Goal: Task Accomplishment & Management: Manage account settings

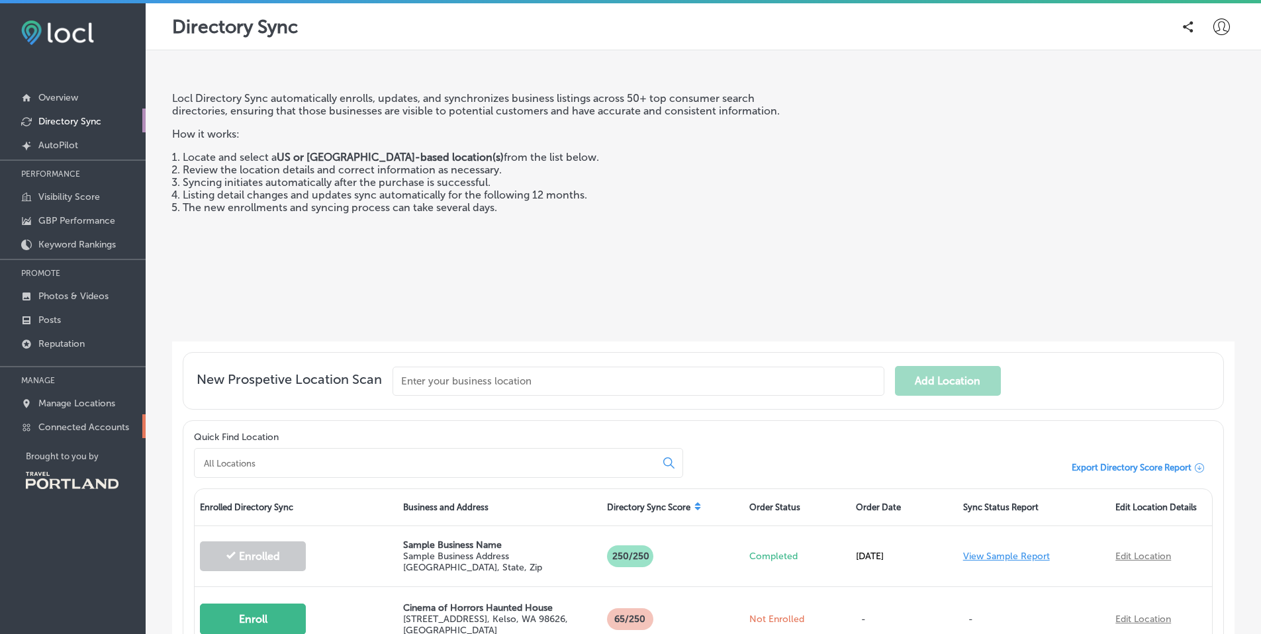
click at [121, 425] on p "Connected Accounts" at bounding box center [83, 427] width 91 height 11
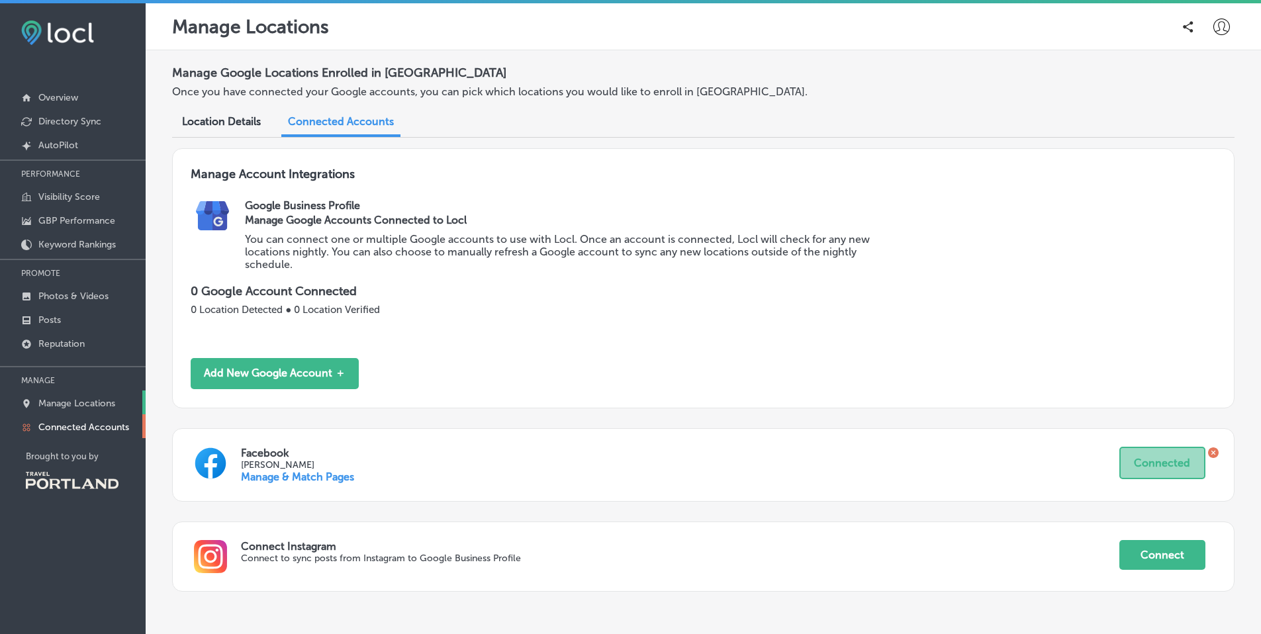
click at [70, 395] on link "Manage Locations" at bounding box center [73, 403] width 146 height 24
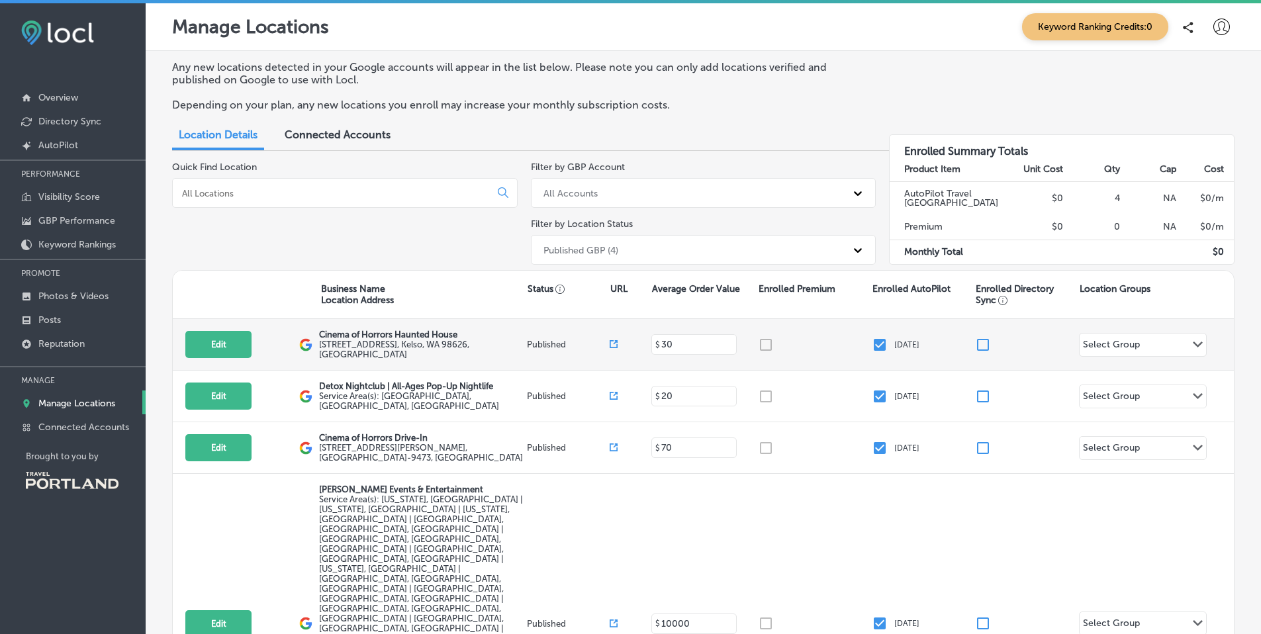
click at [895, 340] on p "[DATE]" at bounding box center [907, 344] width 25 height 9
click at [874, 343] on input "checkbox" at bounding box center [880, 345] width 16 height 16
checkbox input "false"
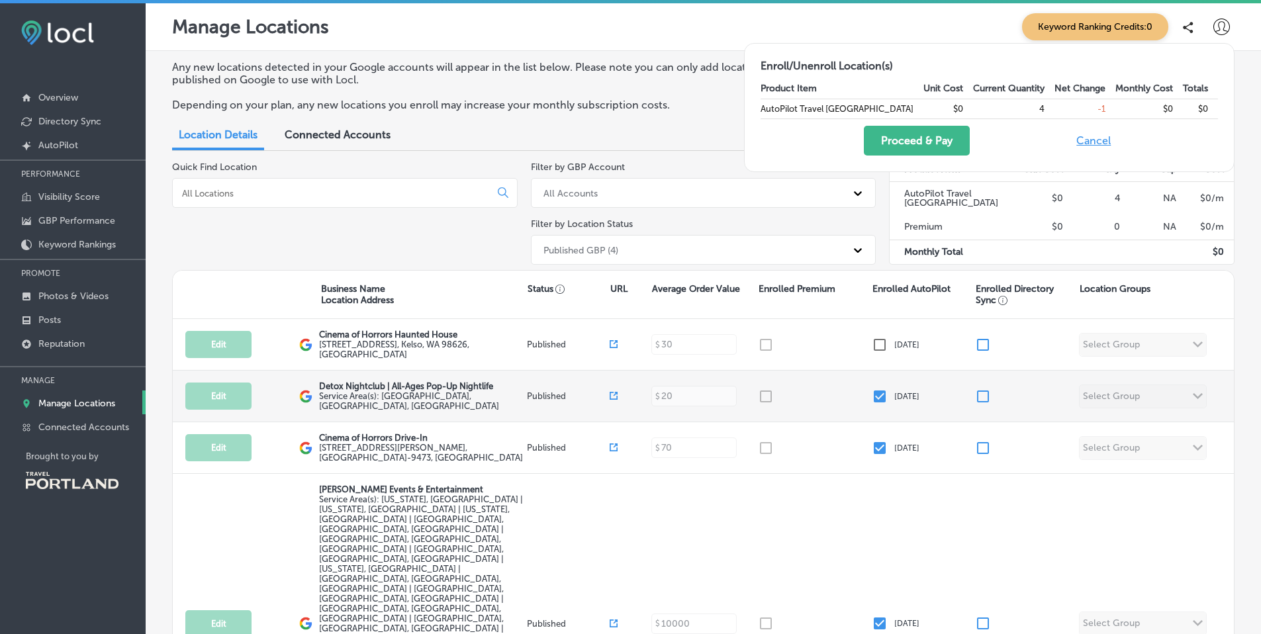
click at [872, 393] on input "checkbox" at bounding box center [880, 397] width 16 height 16
checkbox input "false"
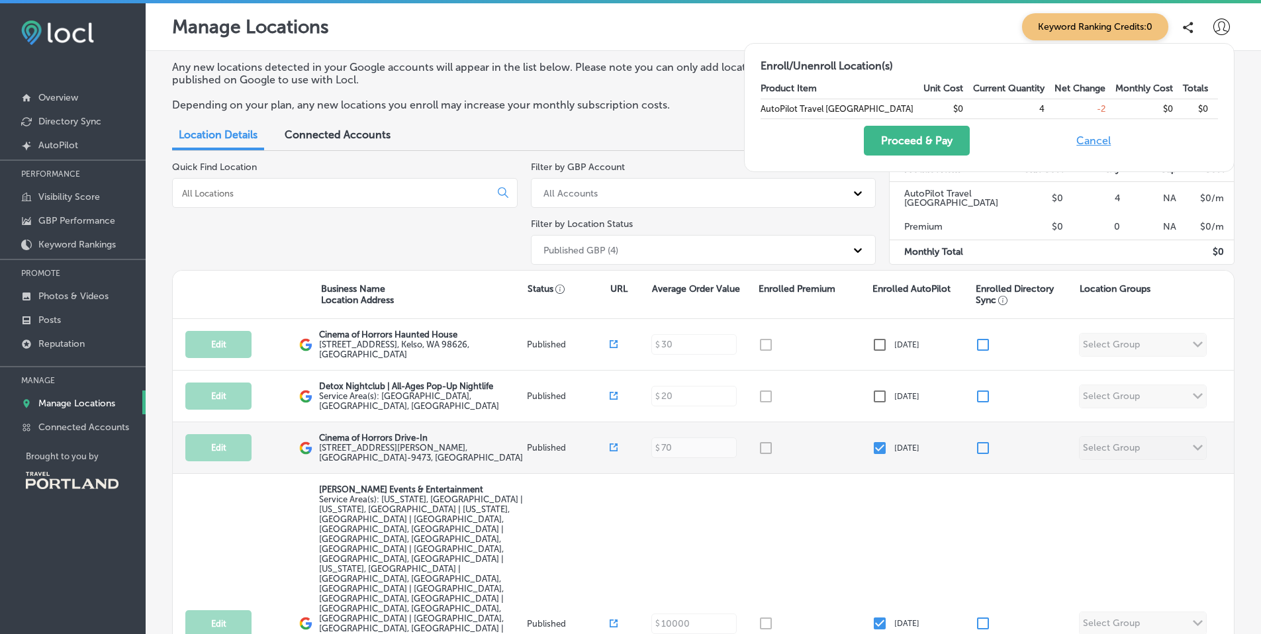
drag, startPoint x: 870, startPoint y: 444, endPoint x: 869, endPoint y: 461, distance: 17.2
click at [872, 444] on input "checkbox" at bounding box center [880, 448] width 16 height 16
checkbox input "false"
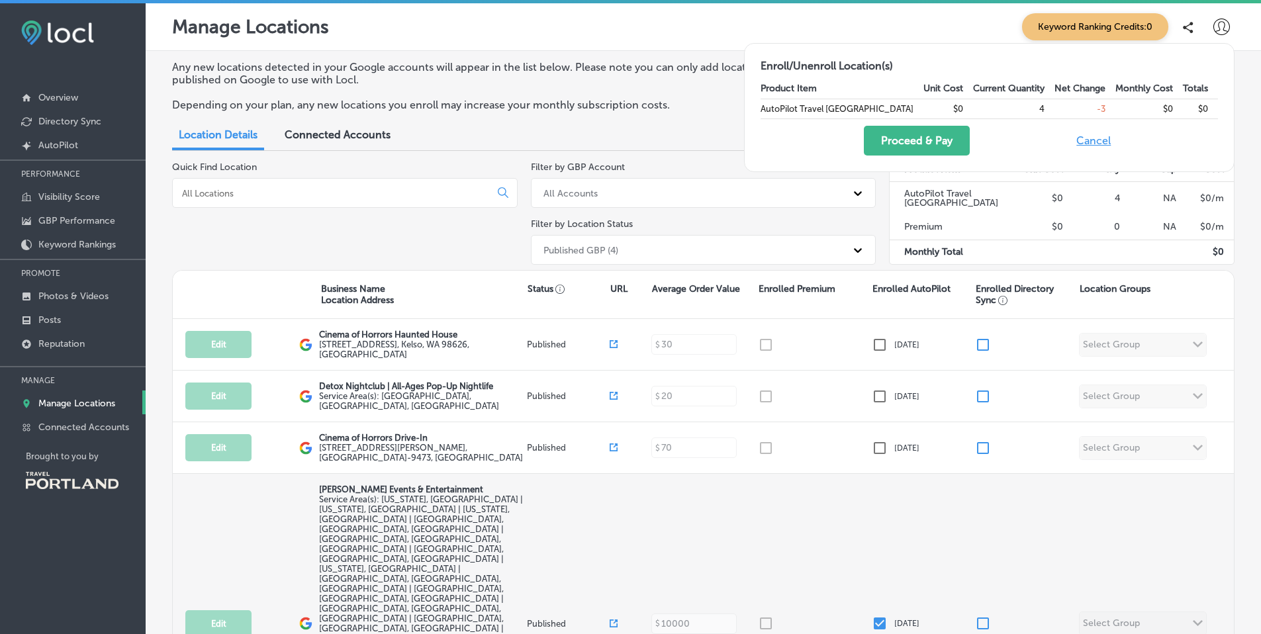
click at [874, 508] on div "Edit This location is not published yet. [PERSON_NAME] Events & Entertainment S…" at bounding box center [703, 623] width 1061 height 299
click at [872, 616] on input "checkbox" at bounding box center [880, 624] width 16 height 16
checkbox input "false"
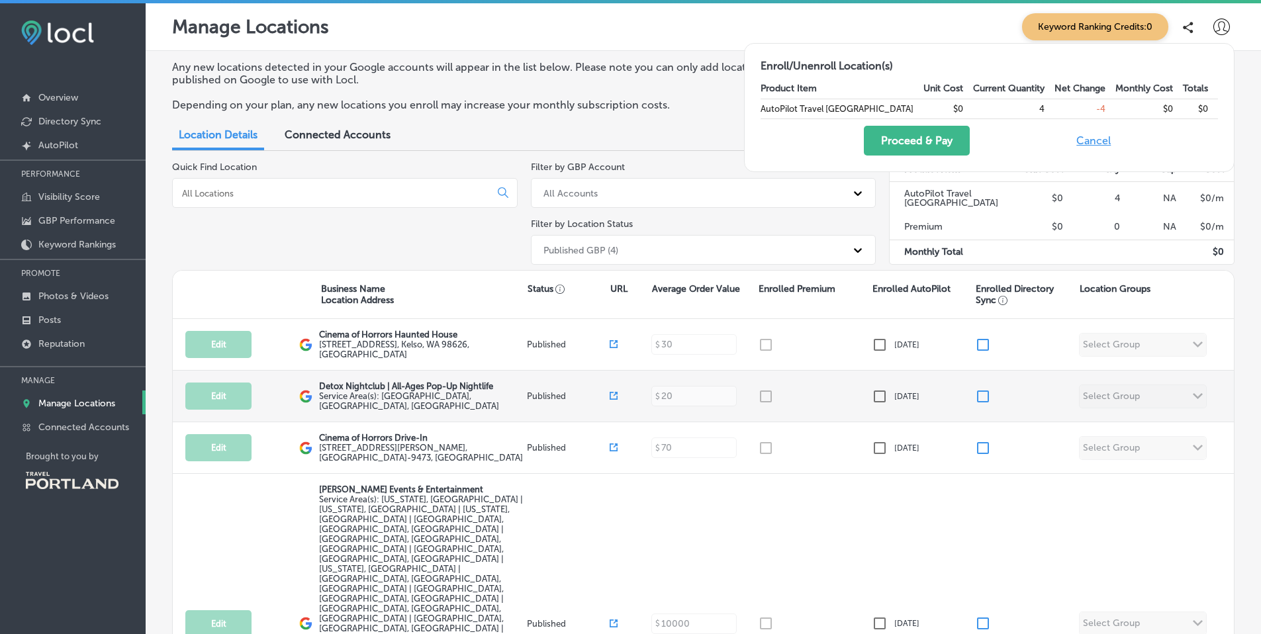
scroll to position [42, 0]
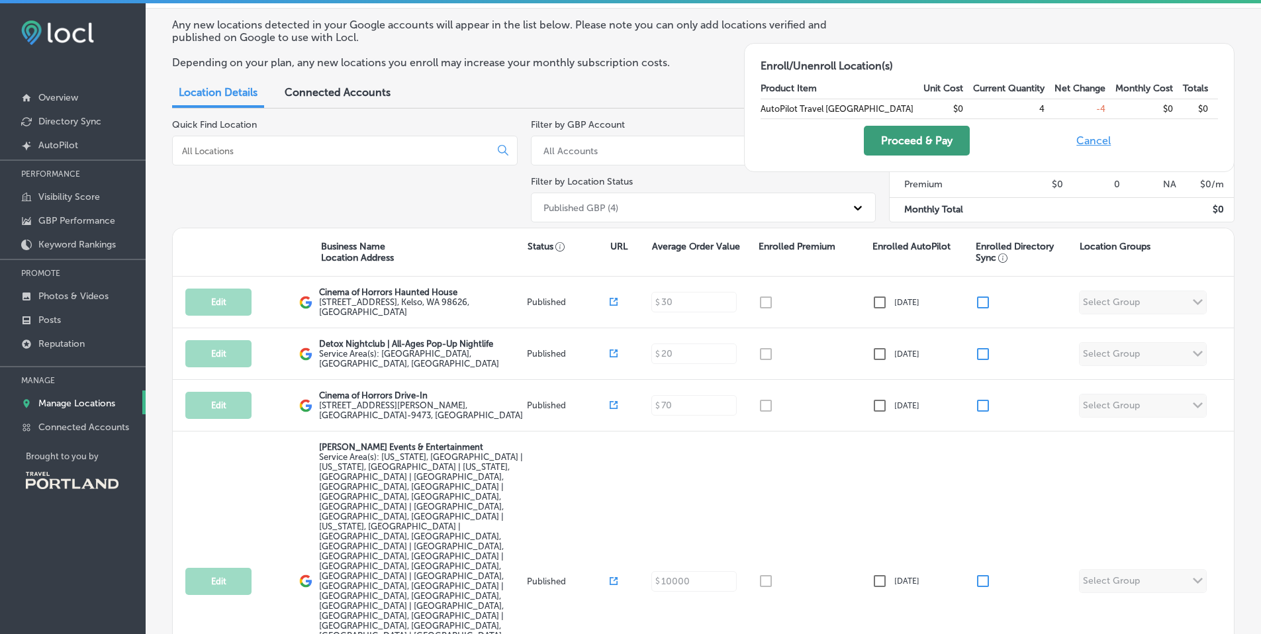
click at [938, 134] on button "Proceed & Pay" at bounding box center [917, 141] width 106 height 30
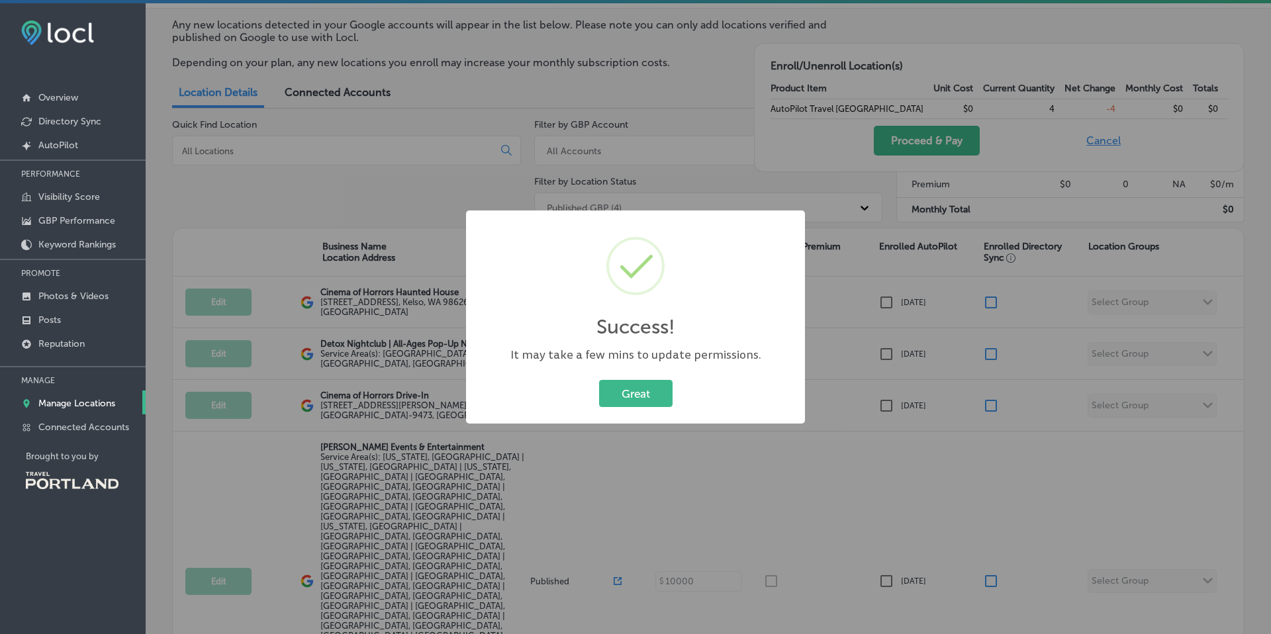
click at [660, 378] on div "Great Cancel" at bounding box center [635, 394] width 313 height 34
click at [652, 387] on button "Great" at bounding box center [635, 393] width 73 height 27
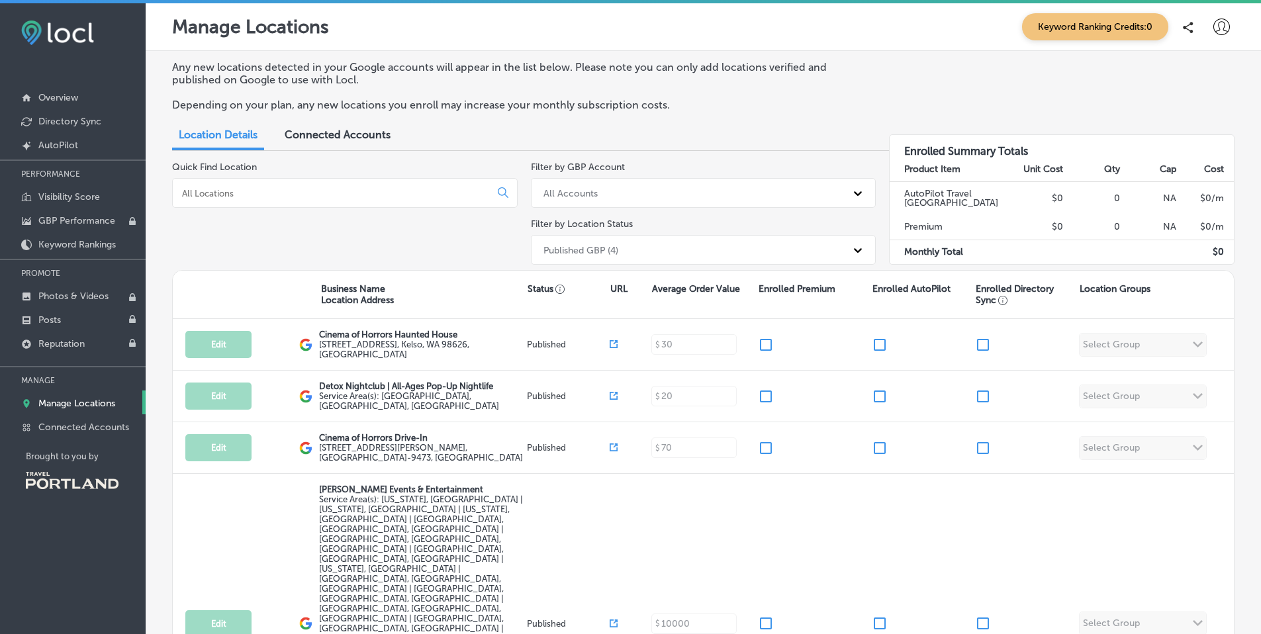
scroll to position [11, 0]
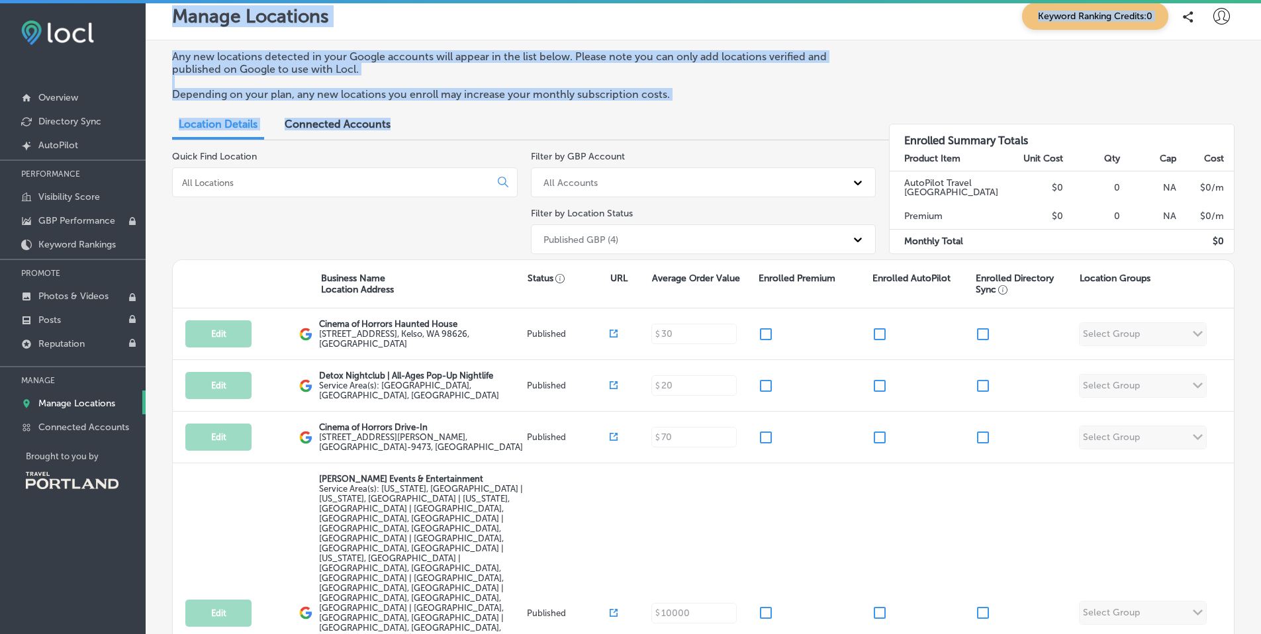
drag, startPoint x: 542, startPoint y: 126, endPoint x: 173, endPoint y: 15, distance: 386.1
click at [177, 19] on div "Manage Locations Keyword Ranking Credits: 0 Any new locations detected in your …" at bounding box center [704, 320] width 1116 height 634
drag, startPoint x: 174, startPoint y: 15, endPoint x: 646, endPoint y: 91, distance: 477.5
click at [638, 91] on div "Manage Locations Keyword Ranking Credits: 0 Any new locations detected in your …" at bounding box center [704, 320] width 1116 height 634
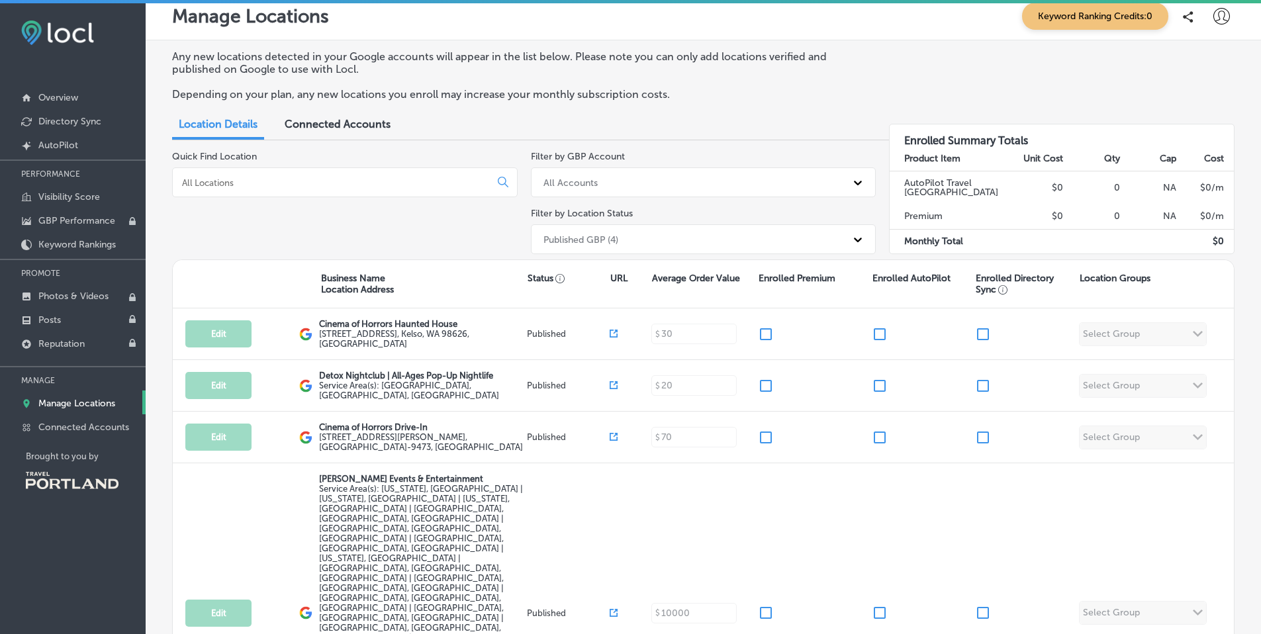
click at [646, 91] on p "Depending on your plan, any new locations you enroll may increase your monthly …" at bounding box center [517, 94] width 691 height 13
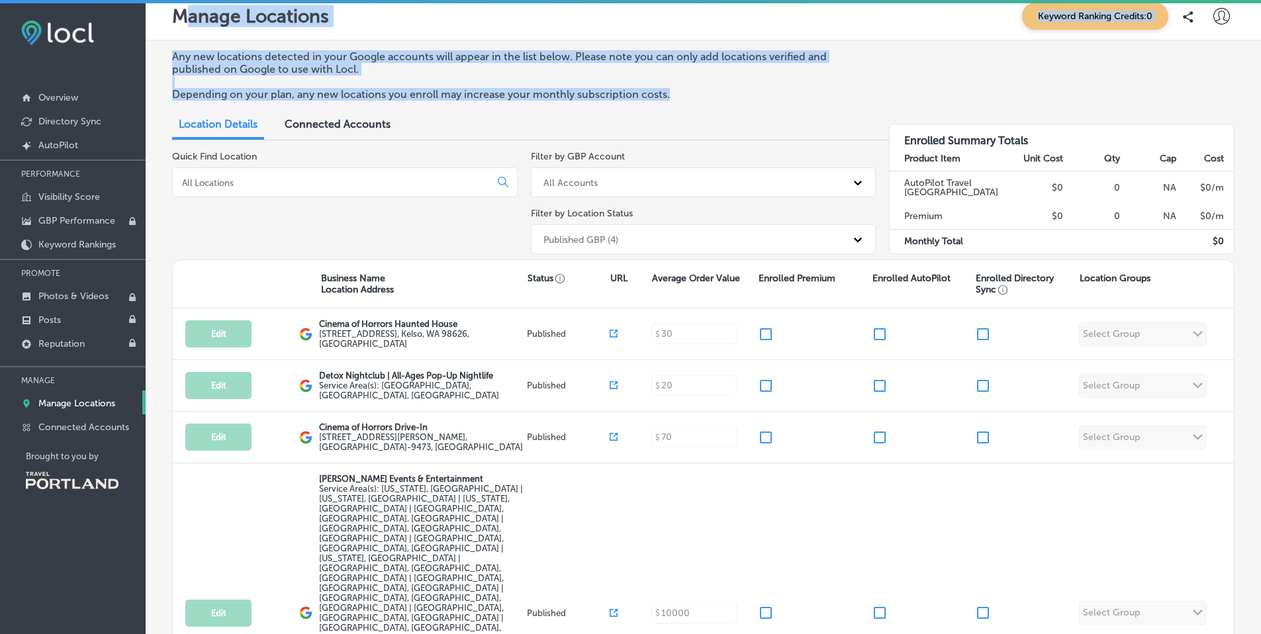
drag, startPoint x: 693, startPoint y: 91, endPoint x: 179, endPoint y: 20, distance: 518.7
click at [181, 21] on div "Manage Locations Keyword Ranking Credits: 0 Any new locations detected in your …" at bounding box center [704, 320] width 1116 height 634
drag, startPoint x: 176, startPoint y: 19, endPoint x: 718, endPoint y: 101, distance: 548.5
click at [684, 101] on div "Manage Locations Keyword Ranking Credits: 0 Any new locations detected in your …" at bounding box center [704, 320] width 1116 height 634
click at [718, 101] on div "Any new locations detected in your Google accounts will appear in the list belo…" at bounding box center [703, 80] width 1063 height 61
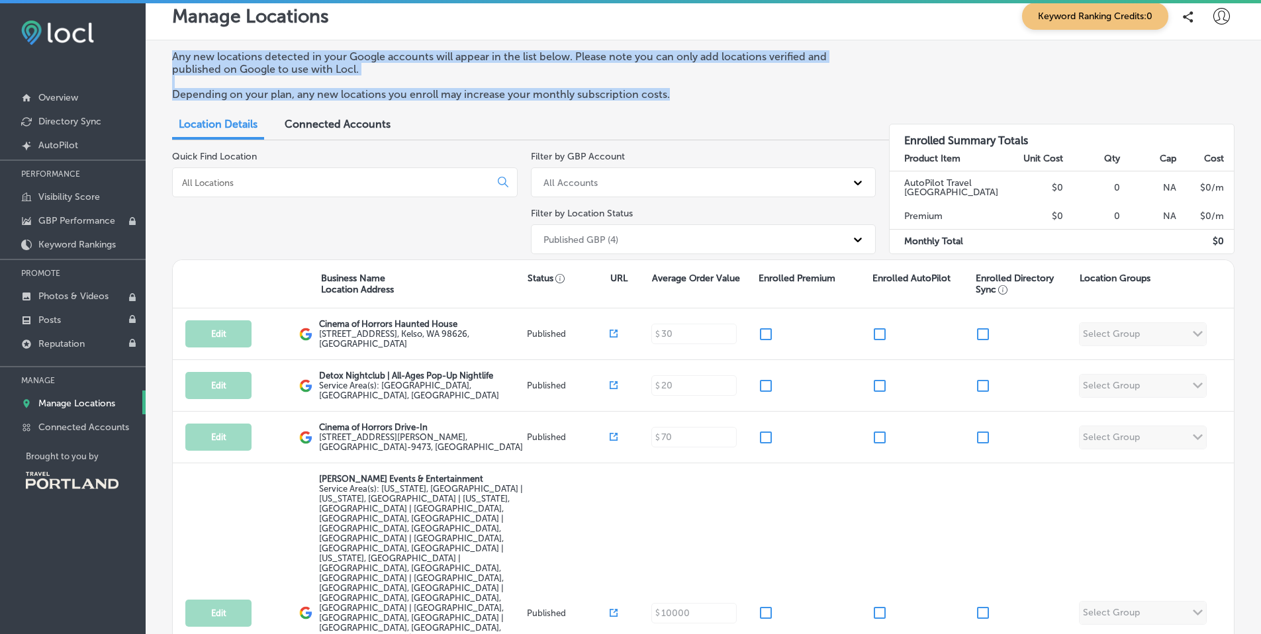
drag, startPoint x: 718, startPoint y: 101, endPoint x: 167, endPoint y: 58, distance: 553.2
click at [164, 58] on div "Any new locations detected in your Google accounts will appear in the list belo…" at bounding box center [704, 406] width 1116 height 733
click at [167, 58] on div "Any new locations detected in your Google accounts will appear in the list belo…" at bounding box center [704, 406] width 1116 height 733
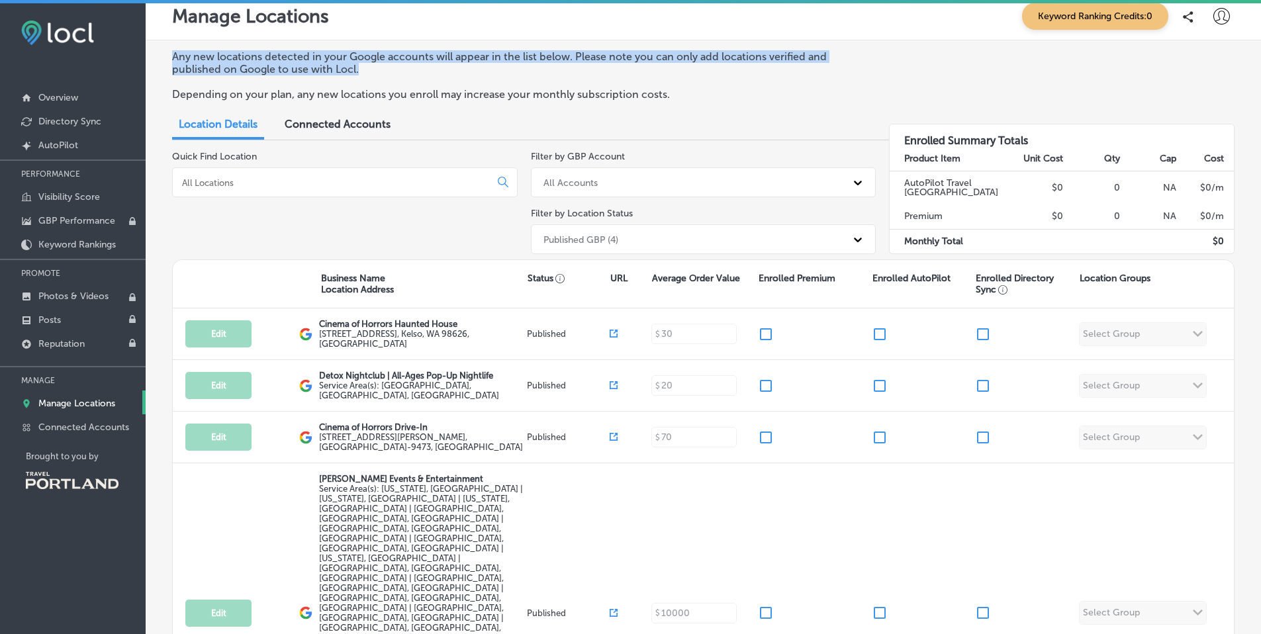
drag, startPoint x: 170, startPoint y: 54, endPoint x: 830, endPoint y: 68, distance: 660.3
click at [830, 68] on div "Any new locations detected in your Google accounts will appear in the list belo…" at bounding box center [704, 406] width 1116 height 733
click at [830, 68] on p "Any new locations detected in your Google accounts will appear in the list belo…" at bounding box center [517, 62] width 691 height 25
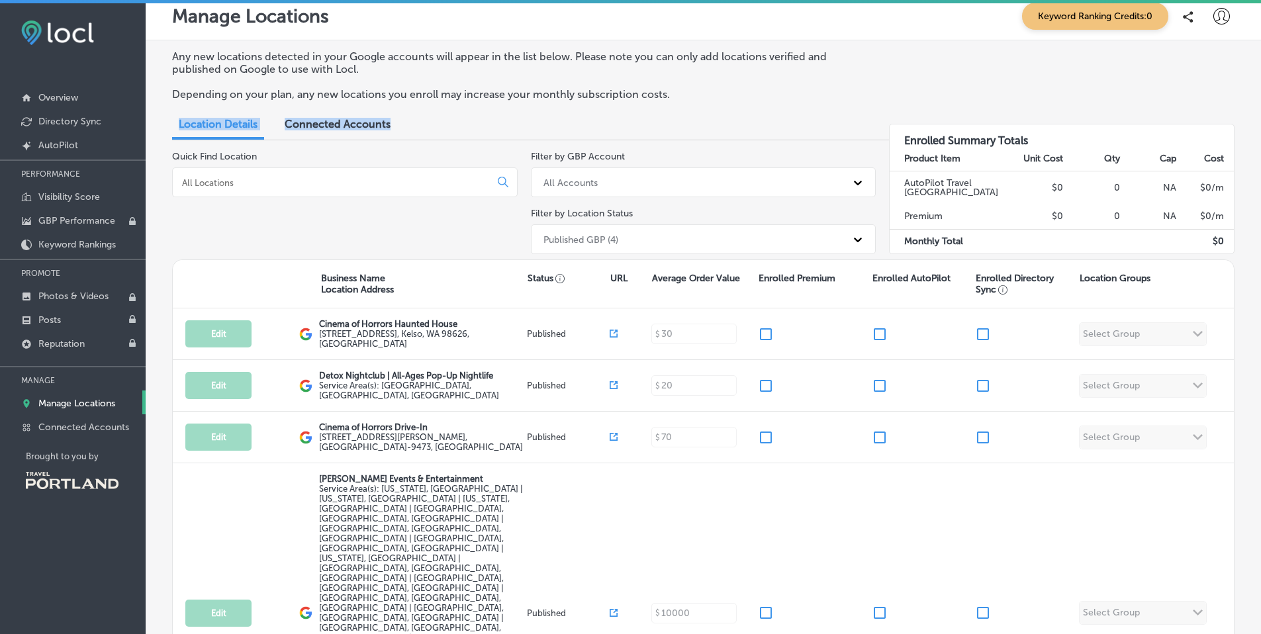
drag, startPoint x: 777, startPoint y: 120, endPoint x: 170, endPoint y: 95, distance: 607.7
click at [187, 101] on div "Any new locations detected in your Google accounts will appear in the list belo…" at bounding box center [704, 406] width 1116 height 733
click at [170, 95] on div "Any new locations detected in your Google accounts will appear in the list belo…" at bounding box center [704, 406] width 1116 height 733
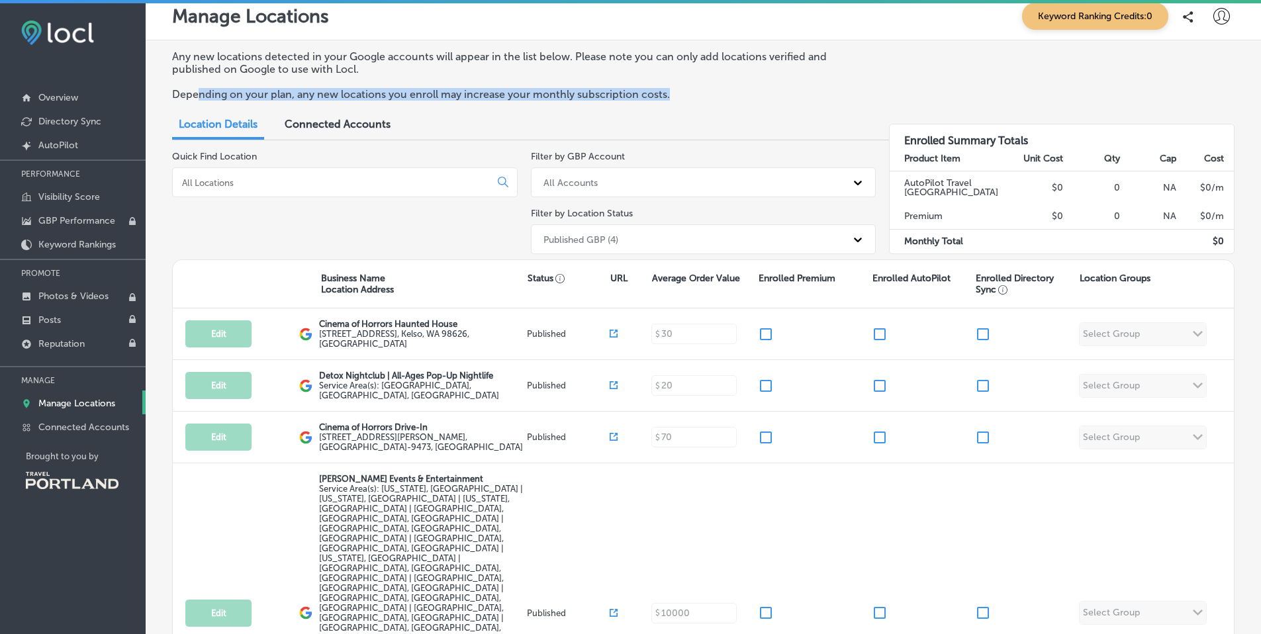
drag, startPoint x: 677, startPoint y: 102, endPoint x: 195, endPoint y: 95, distance: 481.4
click at [201, 91] on div "Any new locations detected in your Google accounts will appear in the list belo…" at bounding box center [703, 80] width 1063 height 61
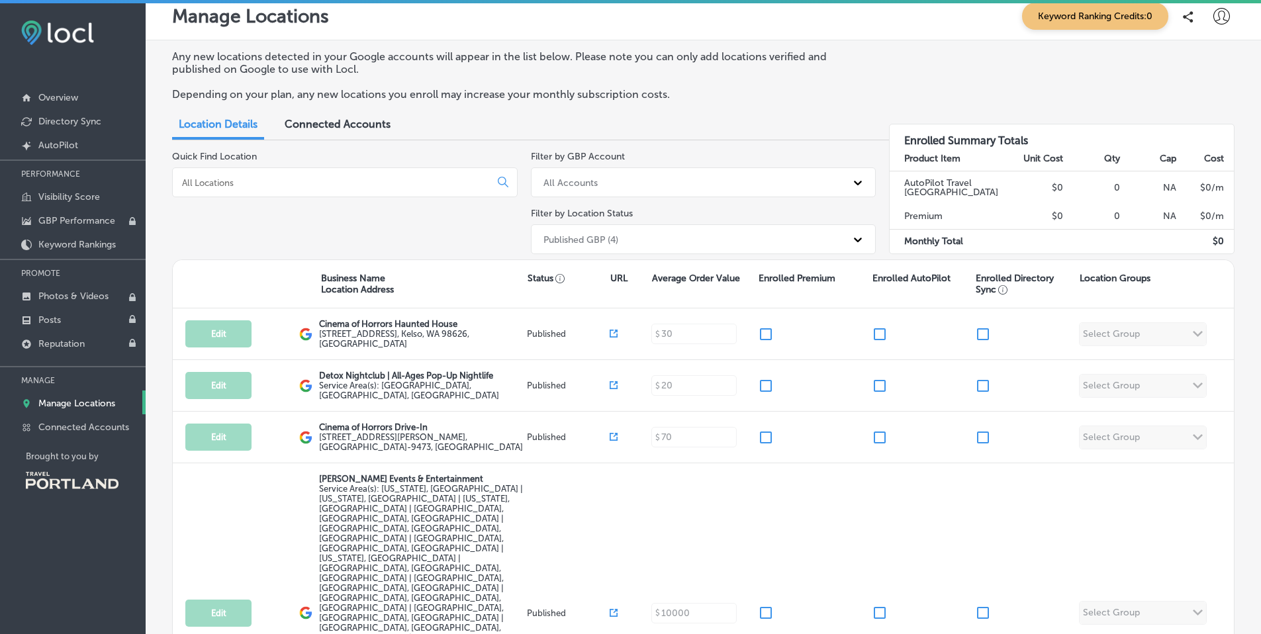
click at [195, 95] on p "Depending on your plan, any new locations you enroll may increase your monthly …" at bounding box center [517, 94] width 691 height 13
click at [180, 98] on p "Depending on your plan, any new locations you enroll may increase your monthly …" at bounding box center [517, 94] width 691 height 13
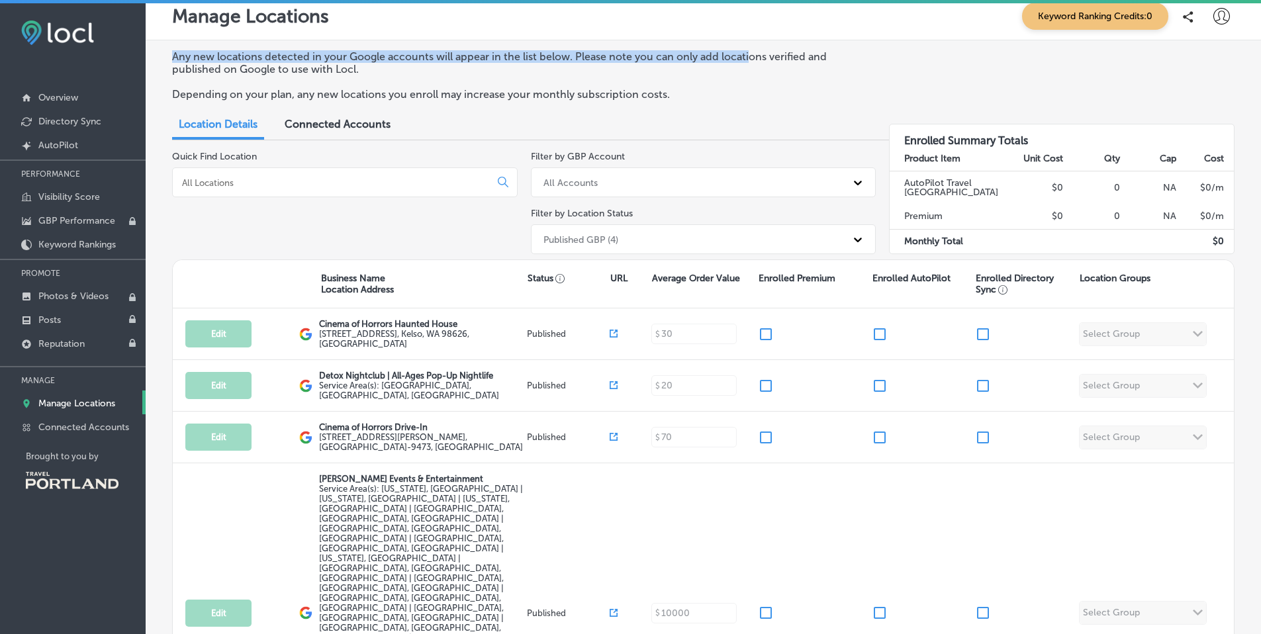
drag, startPoint x: 170, startPoint y: 53, endPoint x: 828, endPoint y: 58, distance: 657.5
click at [749, 57] on div "Any new locations detected in your Google accounts will appear in the list belo…" at bounding box center [704, 406] width 1116 height 733
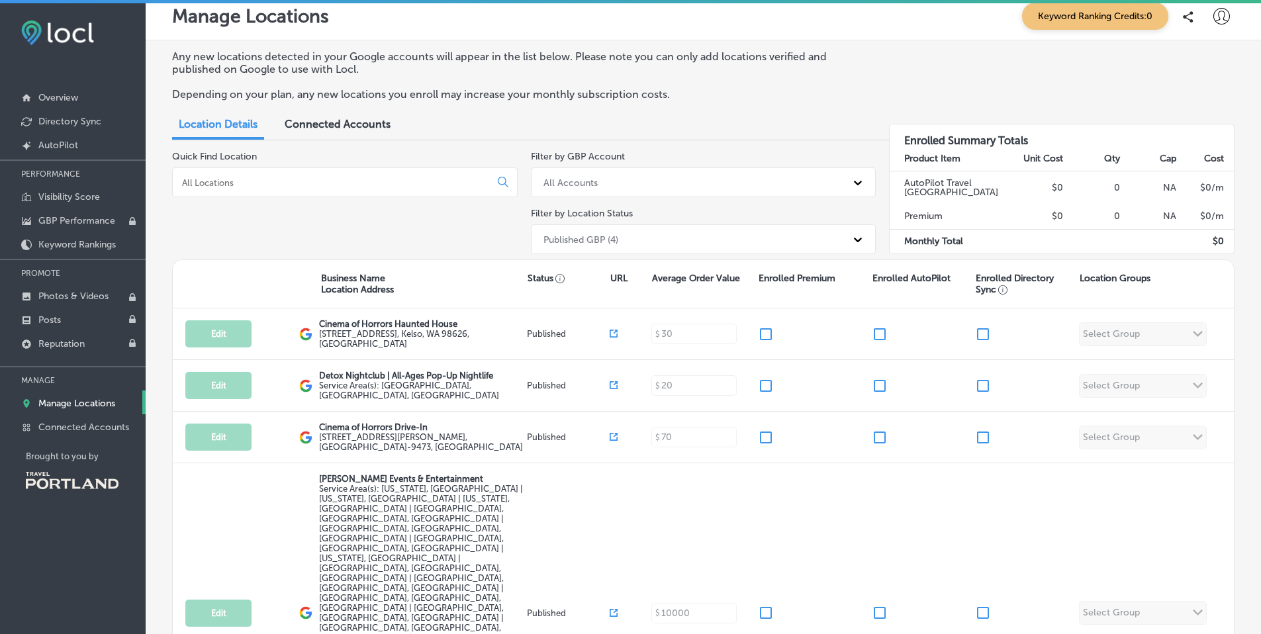
click at [832, 57] on p "Any new locations detected in your Google accounts will appear in the list belo…" at bounding box center [517, 62] width 691 height 25
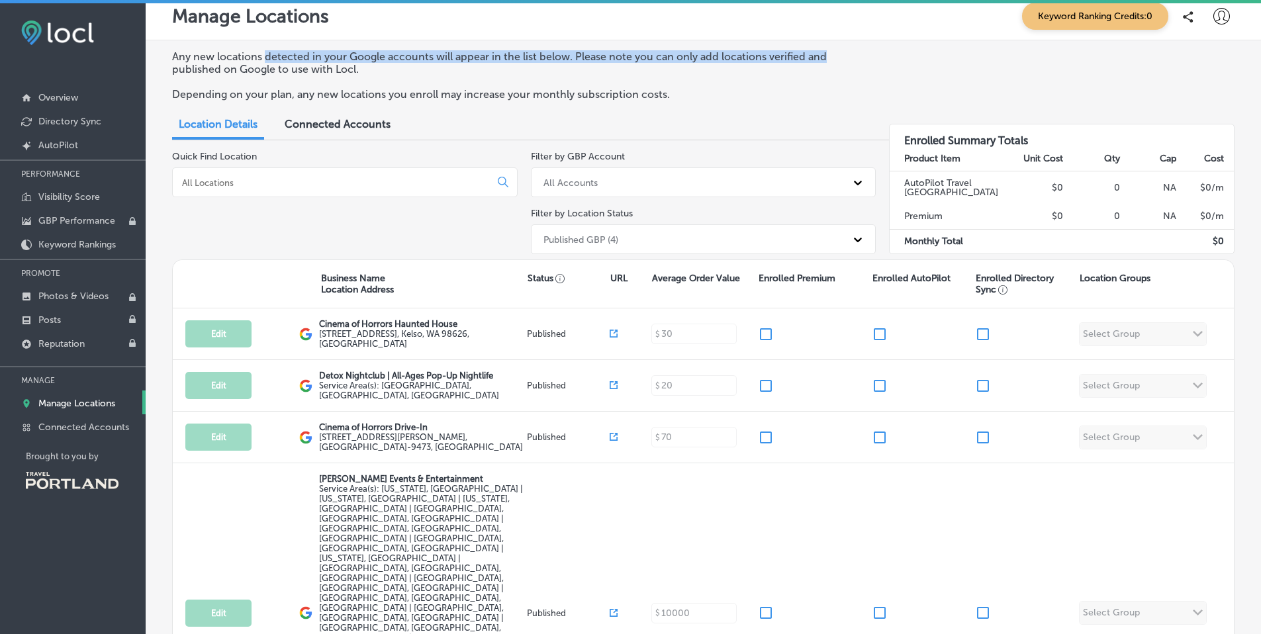
drag, startPoint x: 842, startPoint y: 55, endPoint x: 238, endPoint y: 56, distance: 603.9
click at [254, 55] on p "Any new locations detected in your Google accounts will appear in the list belo…" at bounding box center [517, 62] width 691 height 25
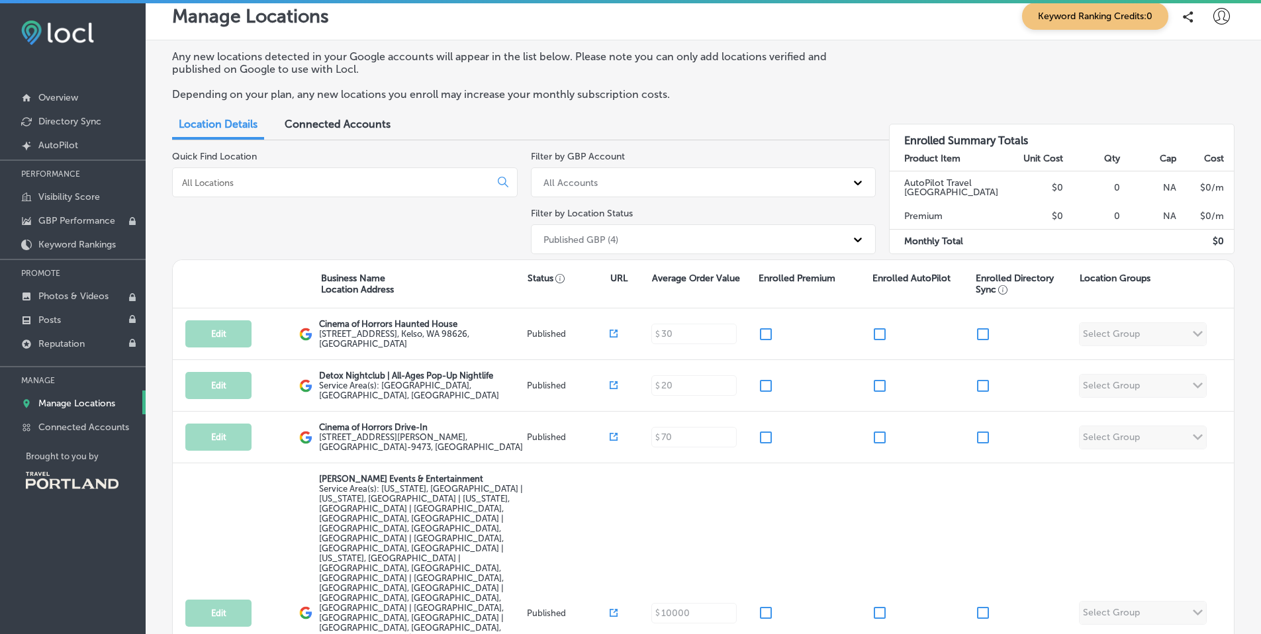
click at [237, 56] on p "Any new locations detected in your Google accounts will appear in the list belo…" at bounding box center [517, 62] width 691 height 25
drag, startPoint x: 699, startPoint y: 81, endPoint x: 649, endPoint y: 114, distance: 60.2
click at [693, 84] on div "Any new locations detected in your Google accounts will appear in the list belo…" at bounding box center [703, 80] width 1063 height 61
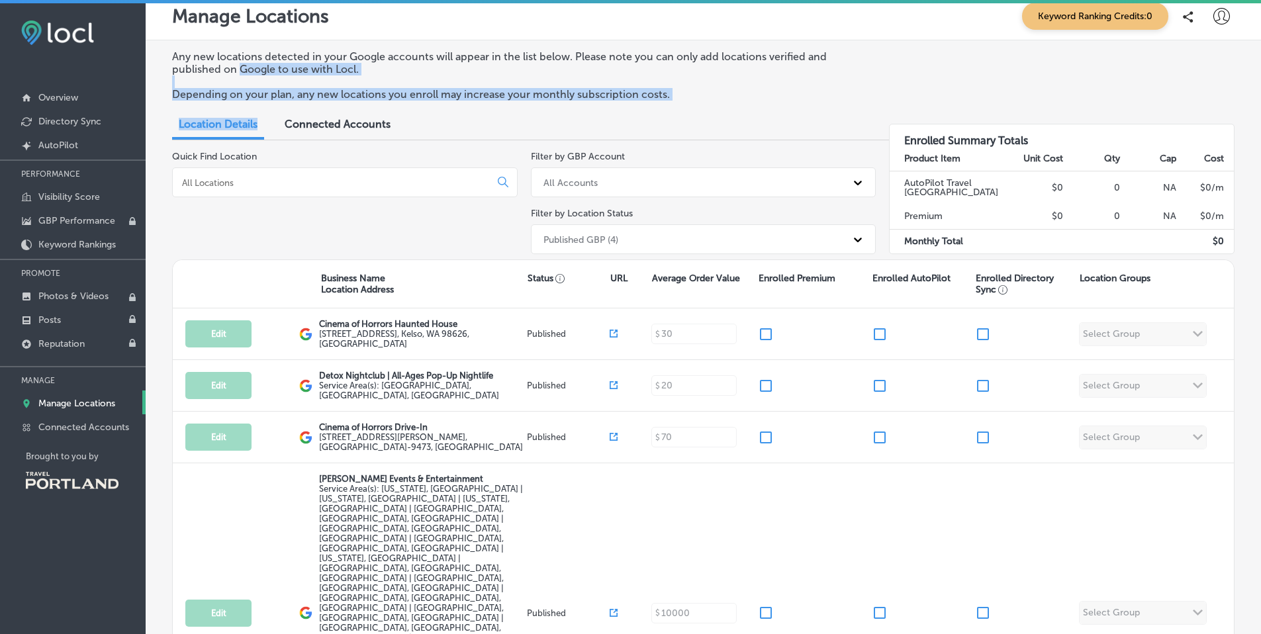
drag, startPoint x: 648, startPoint y: 115, endPoint x: 214, endPoint y: 71, distance: 436.0
click at [237, 74] on div "Any new locations detected in your Google accounts will appear in the list belo…" at bounding box center [704, 406] width 1116 height 733
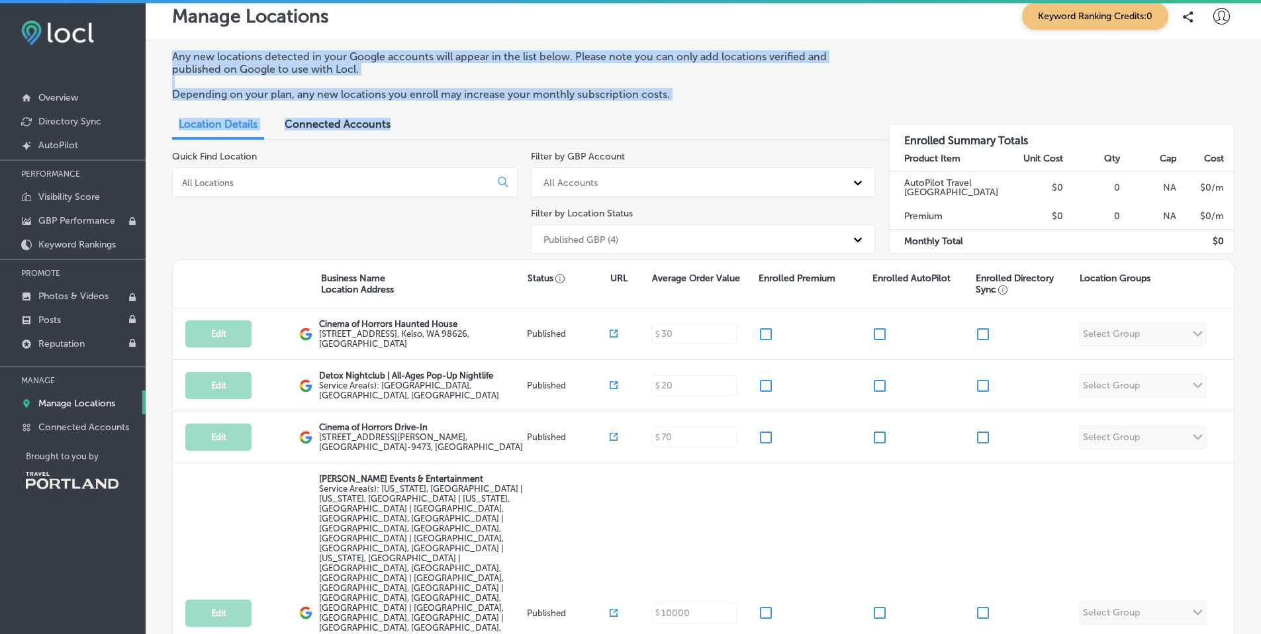
drag, startPoint x: 171, startPoint y: 56, endPoint x: 446, endPoint y: 117, distance: 281.6
click at [440, 119] on div "Any new locations detected in your Google accounts will appear in the list belo…" at bounding box center [704, 406] width 1116 height 733
click at [598, 91] on p "Depending on your plan, any new locations you enroll may increase your monthly …" at bounding box center [517, 94] width 691 height 13
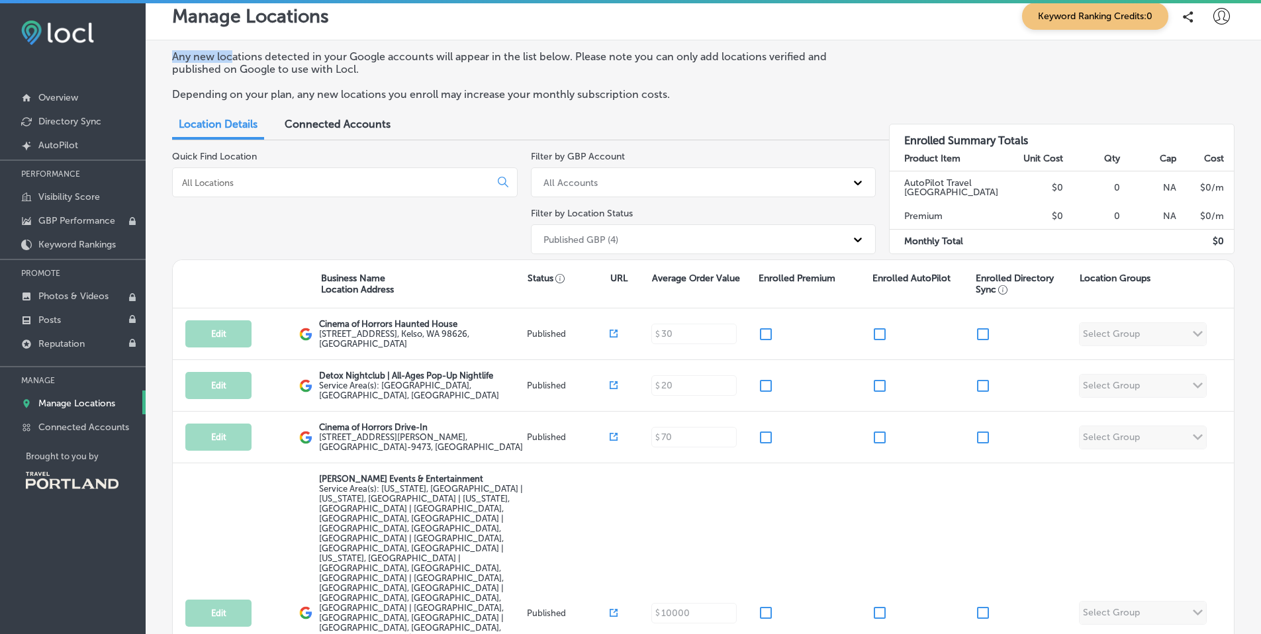
drag, startPoint x: 861, startPoint y: 49, endPoint x: 185, endPoint y: 43, distance: 676.7
click at [226, 52] on div "Any new locations detected in your Google accounts will appear in the list belo…" at bounding box center [704, 406] width 1116 height 733
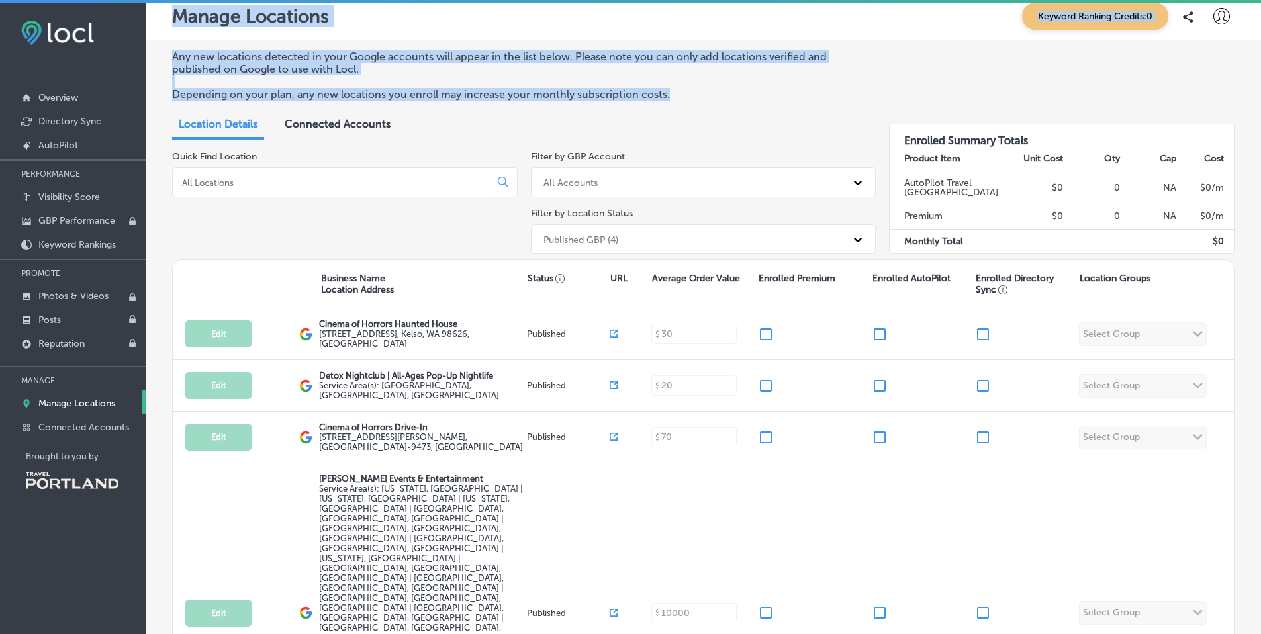
drag, startPoint x: 175, startPoint y: 17, endPoint x: 623, endPoint y: 97, distance: 454.6
click at [487, 108] on div "Manage Locations Keyword Ranking Credits: 0 Any new locations detected in your …" at bounding box center [704, 320] width 1116 height 634
click at [712, 89] on p "Depending on your plan, any new locations you enroll may increase your monthly …" at bounding box center [517, 94] width 691 height 13
drag, startPoint x: 710, startPoint y: 98, endPoint x: 168, endPoint y: 18, distance: 548.2
click at [168, 18] on div "Manage Locations Keyword Ranking Credits: 0 Any new locations detected in your …" at bounding box center [704, 320] width 1116 height 634
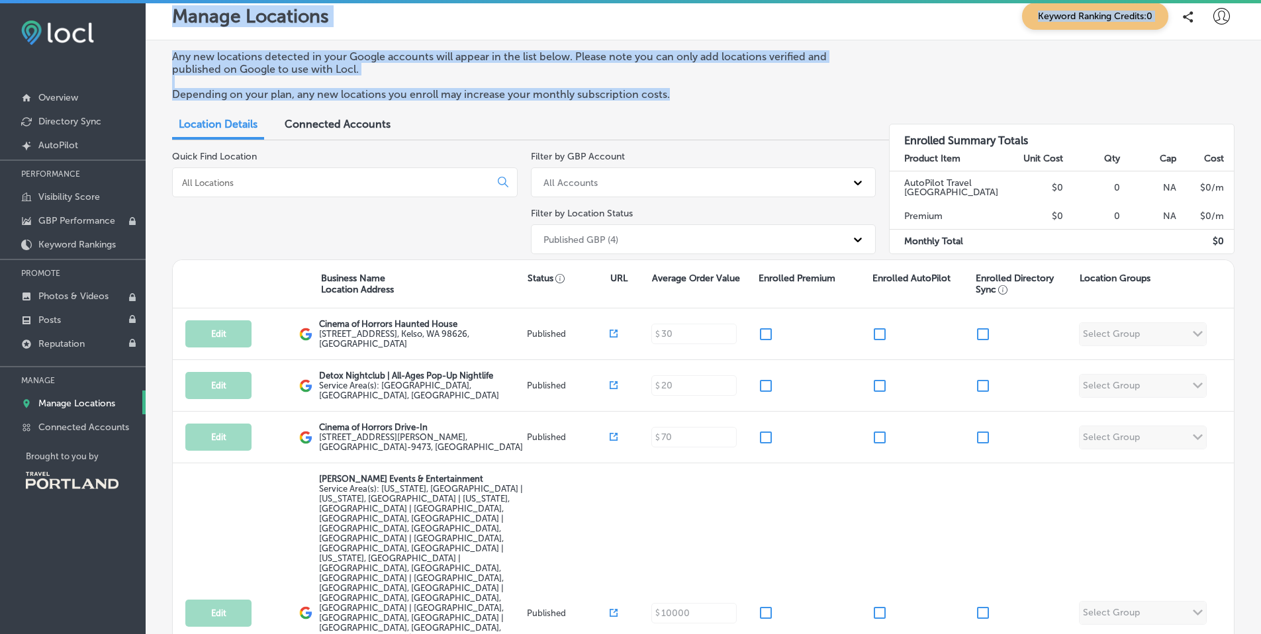
click at [168, 18] on div "Manage Locations Keyword Ranking Credits: 0" at bounding box center [704, 17] width 1116 height 48
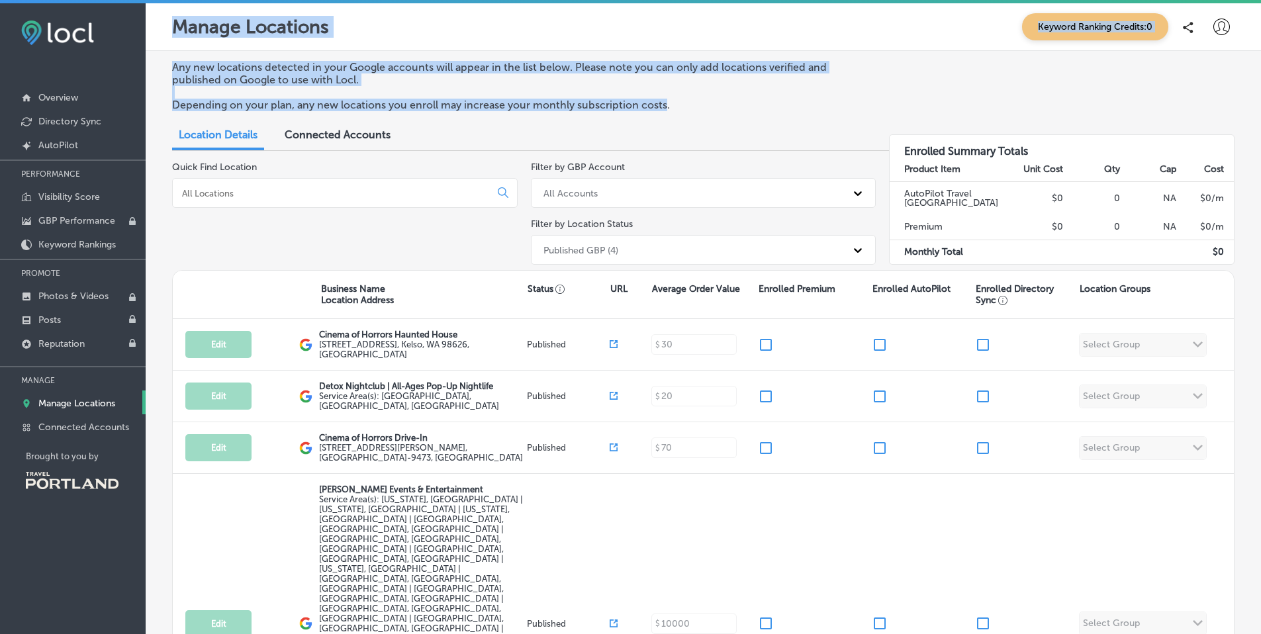
drag, startPoint x: 664, startPoint y: 94, endPoint x: 162, endPoint y: 9, distance: 509.1
click at [161, 7] on div "Manage Locations Keyword Ranking Credits: 0 Any new locations detected in your …" at bounding box center [704, 320] width 1116 height 634
drag, startPoint x: 168, startPoint y: 23, endPoint x: 195, endPoint y: 48, distance: 36.5
click at [168, 24] on div "Manage Locations Keyword Ranking Credits: 0" at bounding box center [704, 27] width 1116 height 48
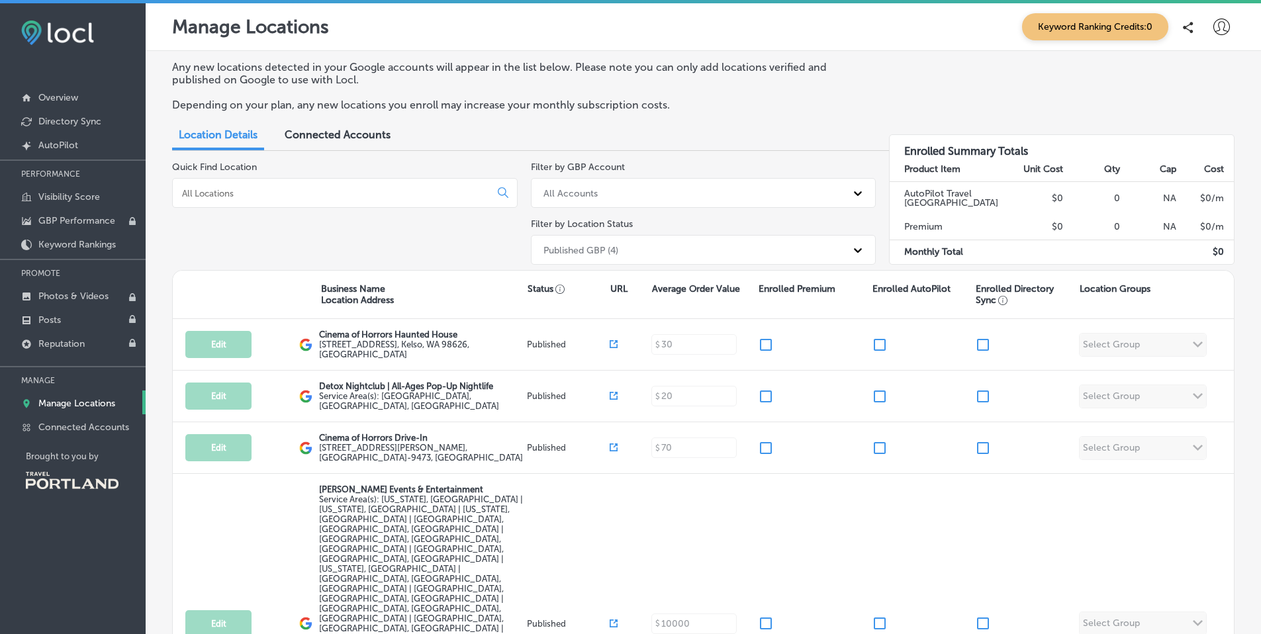
click at [1214, 27] on icon at bounding box center [1222, 27] width 17 height 17
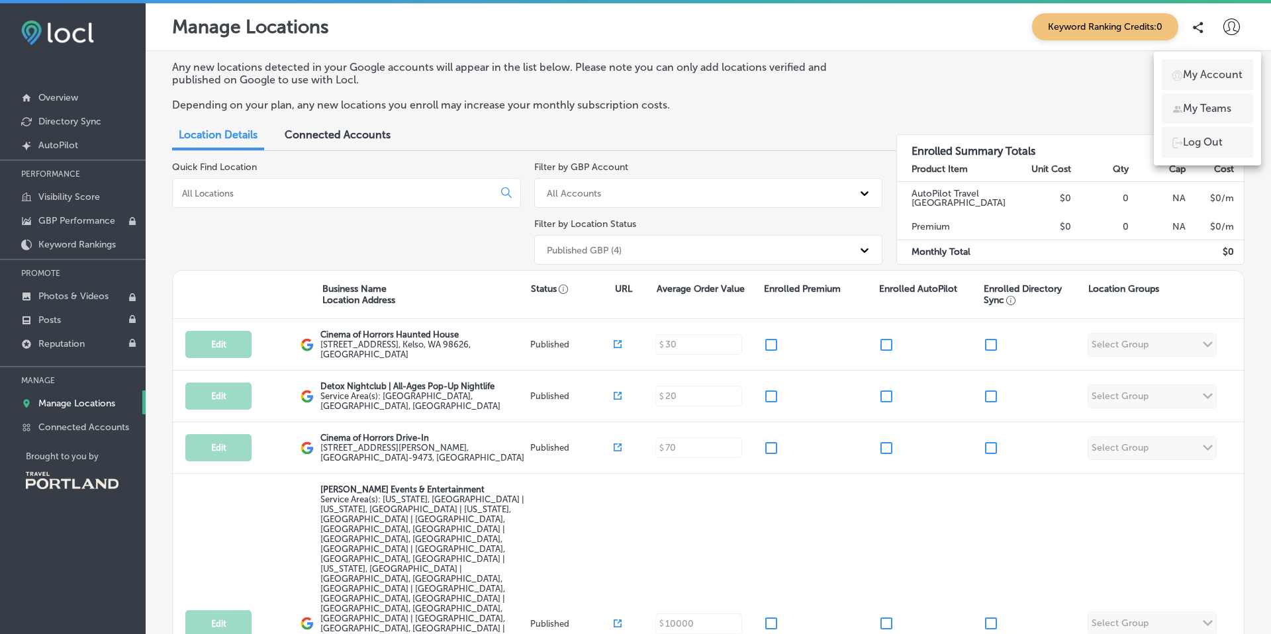
click at [1226, 78] on p "My Account" at bounding box center [1213, 75] width 60 height 16
select select "US"
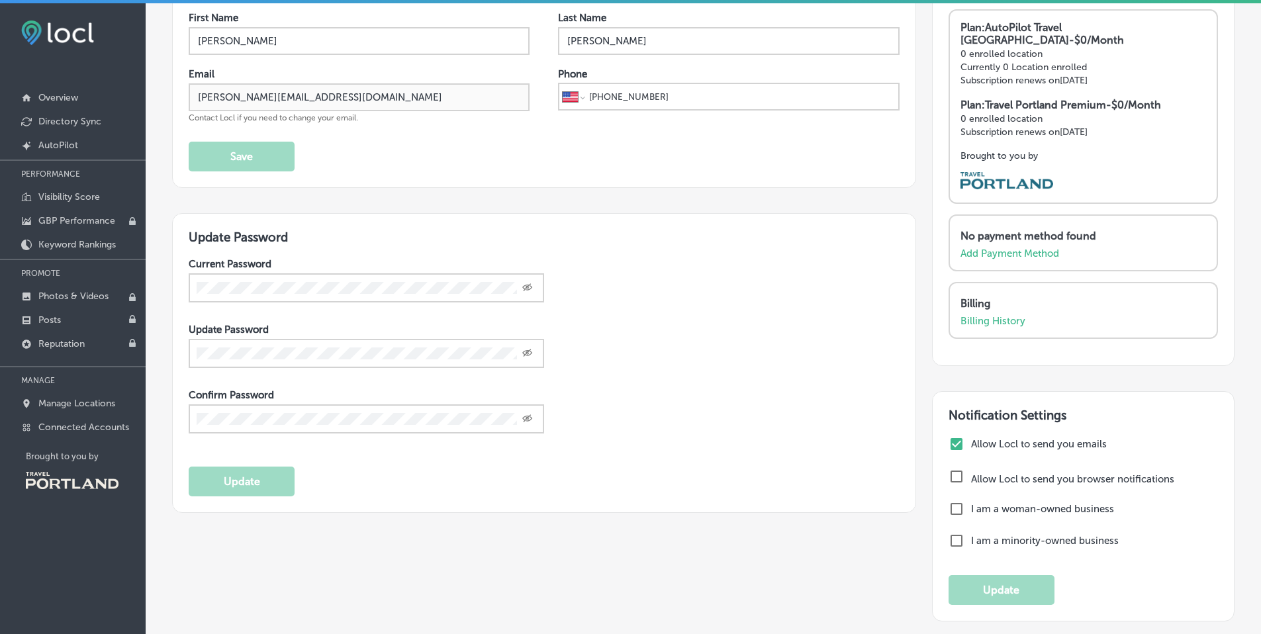
scroll to position [62, 0]
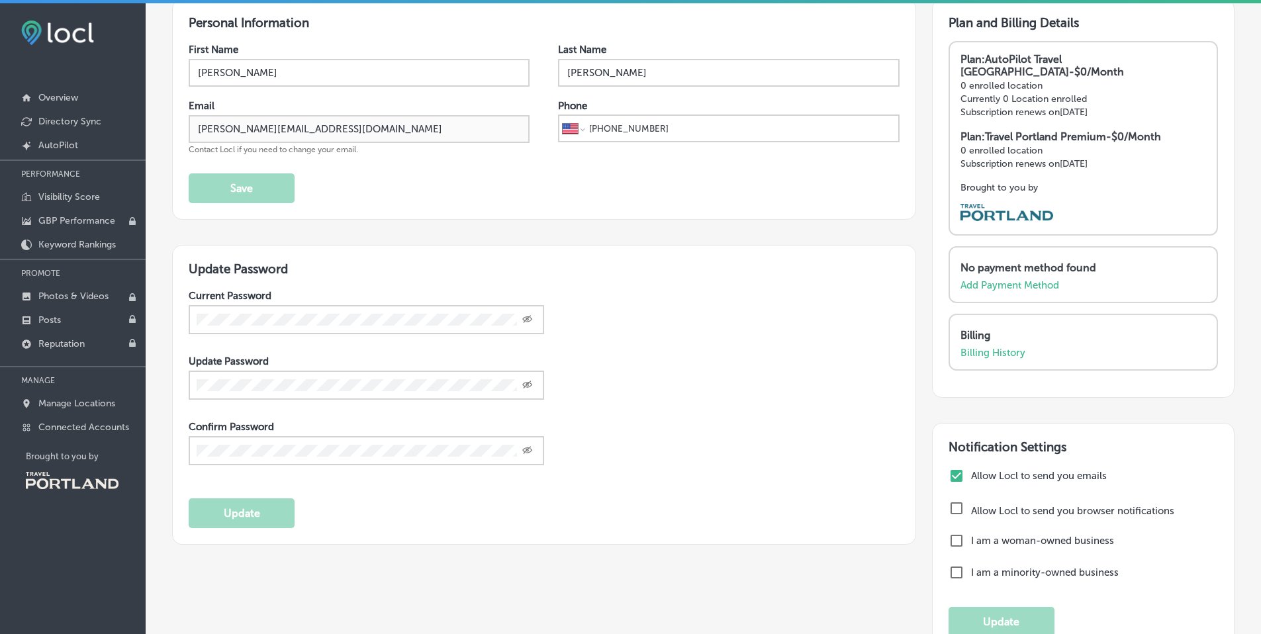
drag, startPoint x: 1155, startPoint y: 154, endPoint x: 987, endPoint y: 86, distance: 181.5
click at [987, 87] on div "Plan: AutoPilot Travel Portland - $0/Month 0 enrolled location Currently 0 Loca…" at bounding box center [1084, 117] width 246 height 129
click at [965, 64] on strong "Plan: AutoPilot Travel Portland - $0/Month" at bounding box center [1043, 65] width 164 height 25
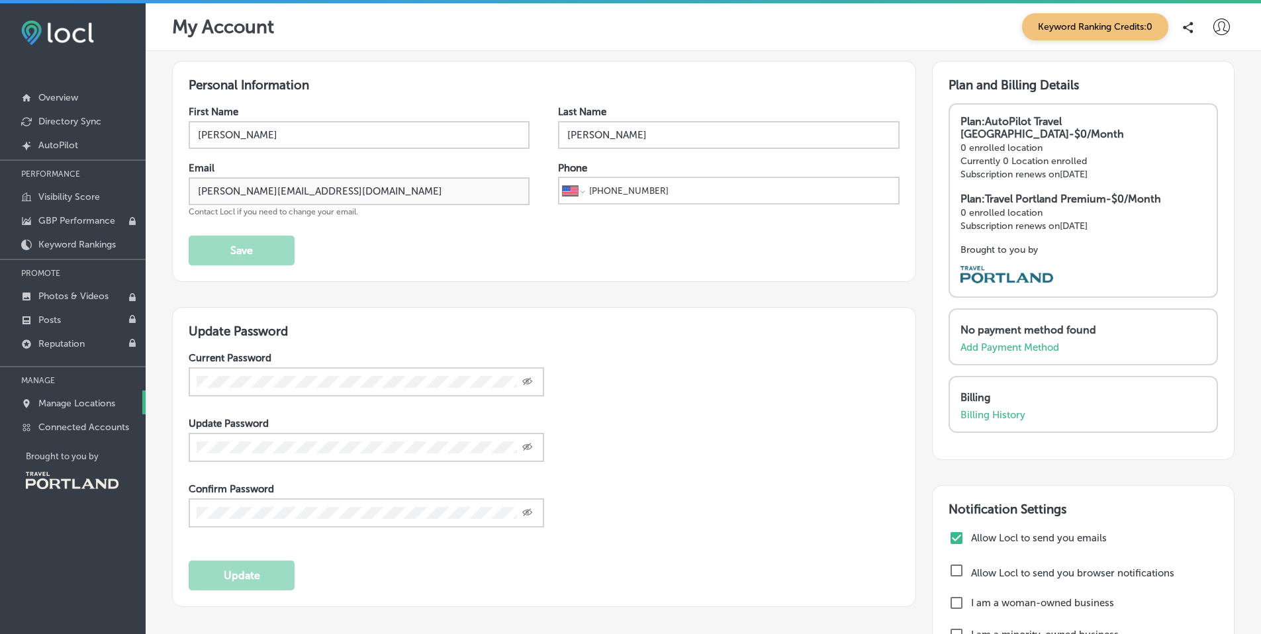
click at [77, 401] on p "Manage Locations" at bounding box center [76, 403] width 77 height 11
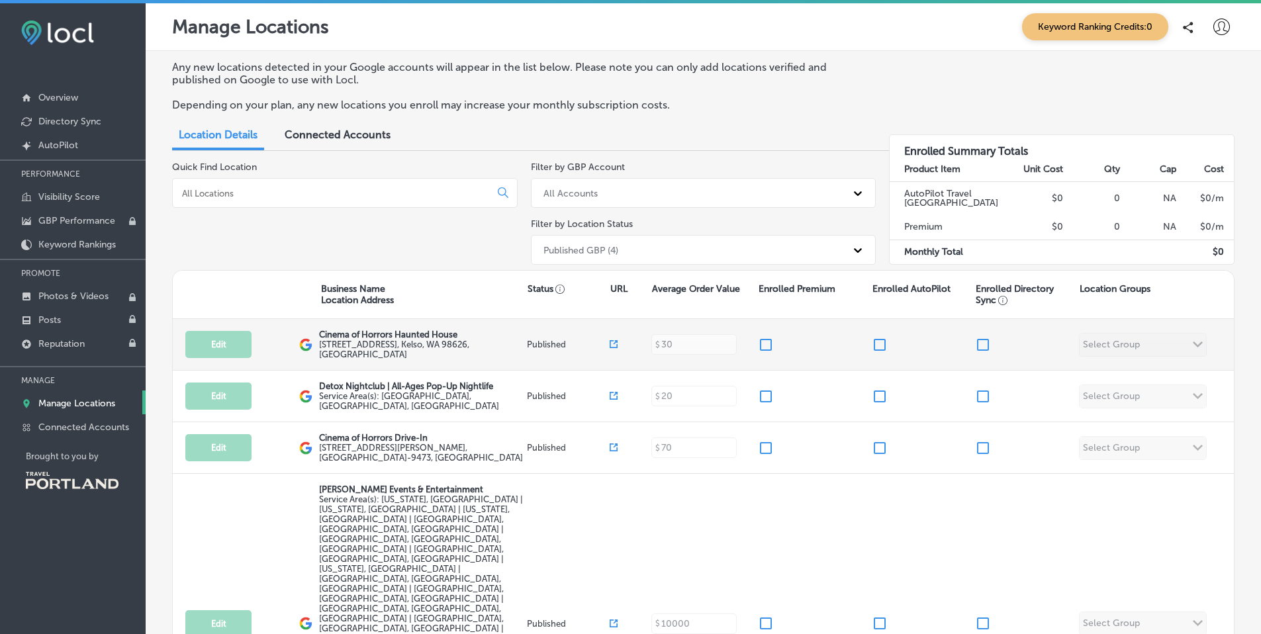
click at [1189, 341] on div "Edit This location is not published yet. Cinema of Horrors Haunted House 1301 G…" at bounding box center [703, 345] width 1061 height 52
